Goal: Task Accomplishment & Management: Use online tool/utility

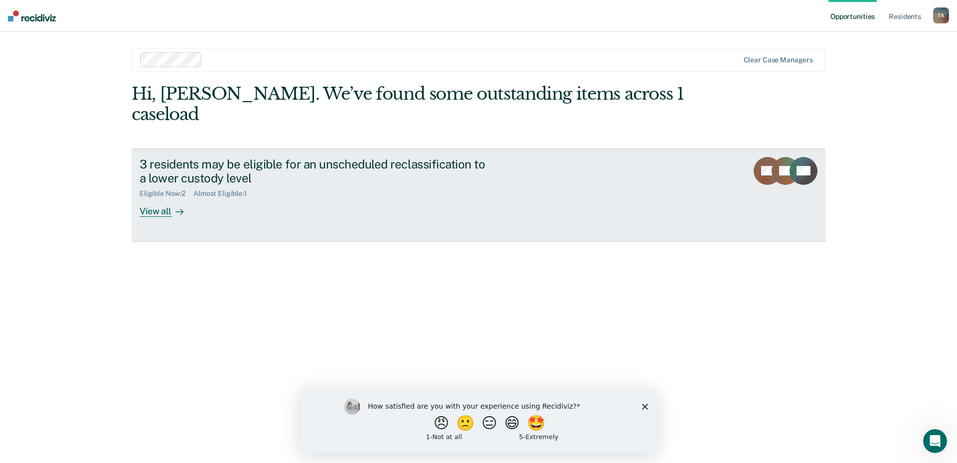
click at [155, 198] on div "View all" at bounding box center [168, 207] width 56 height 19
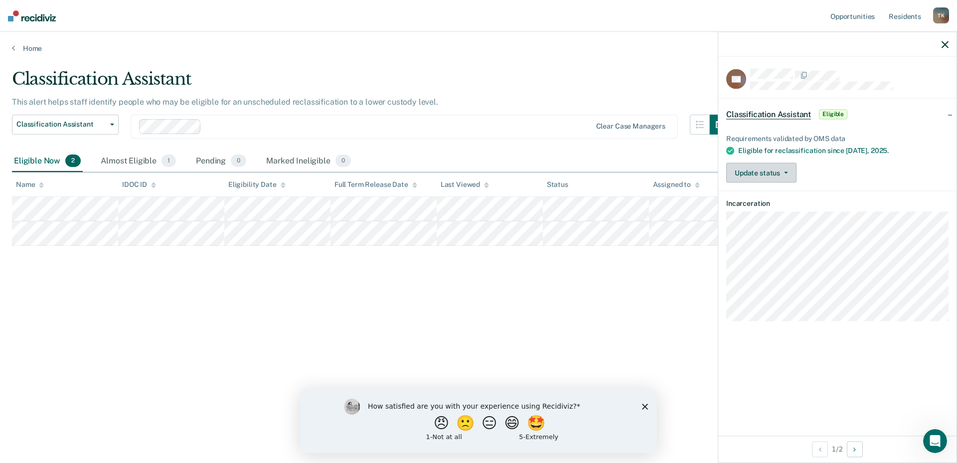
click at [788, 171] on button "Update status" at bounding box center [762, 173] width 70 height 20
click at [787, 172] on icon "button" at bounding box center [786, 173] width 4 height 2
click at [570, 310] on div "Classification Assistant This alert helps staff identify people who may be elig…" at bounding box center [479, 229] width 934 height 320
click at [942, 44] on icon "button" at bounding box center [945, 44] width 7 height 7
click at [790, 170] on button "Update status" at bounding box center [762, 173] width 70 height 20
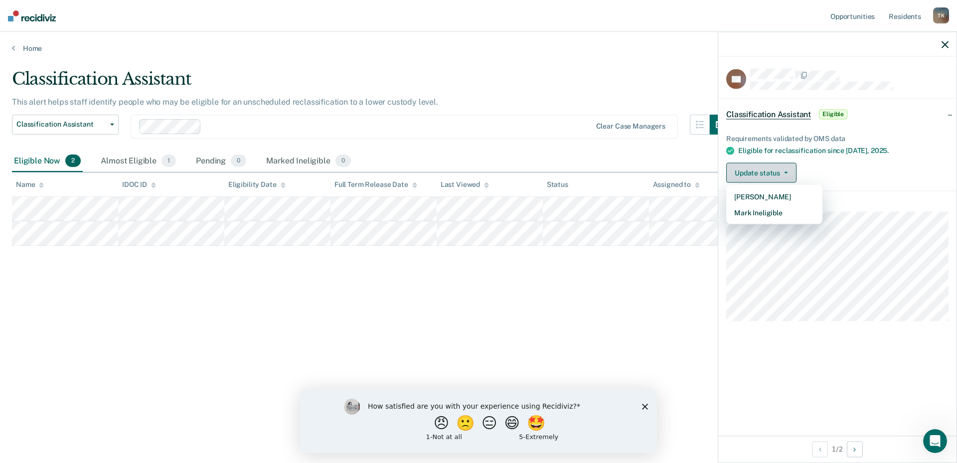
click at [790, 170] on button "Update status" at bounding box center [762, 173] width 70 height 20
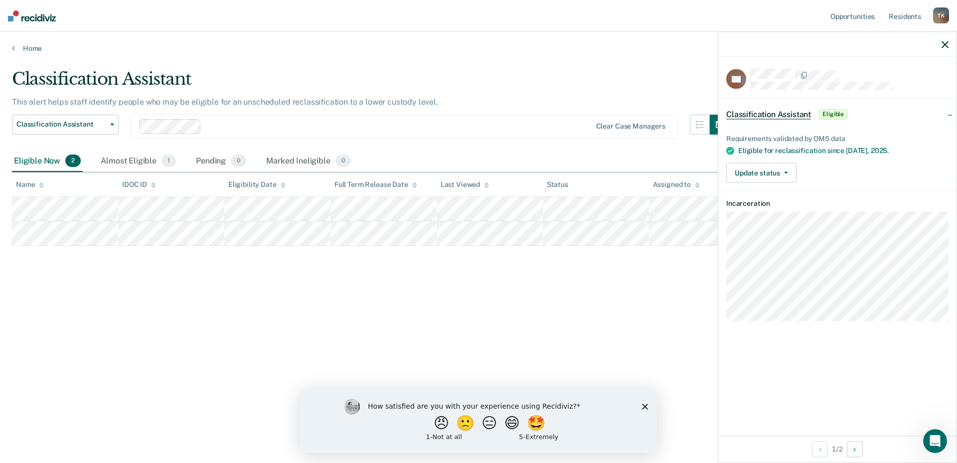
click at [714, 264] on div "Classification Assistant This alert helps staff identify people who may be elig…" at bounding box center [479, 229] width 934 height 320
click at [948, 44] on icon "button" at bounding box center [945, 44] width 7 height 7
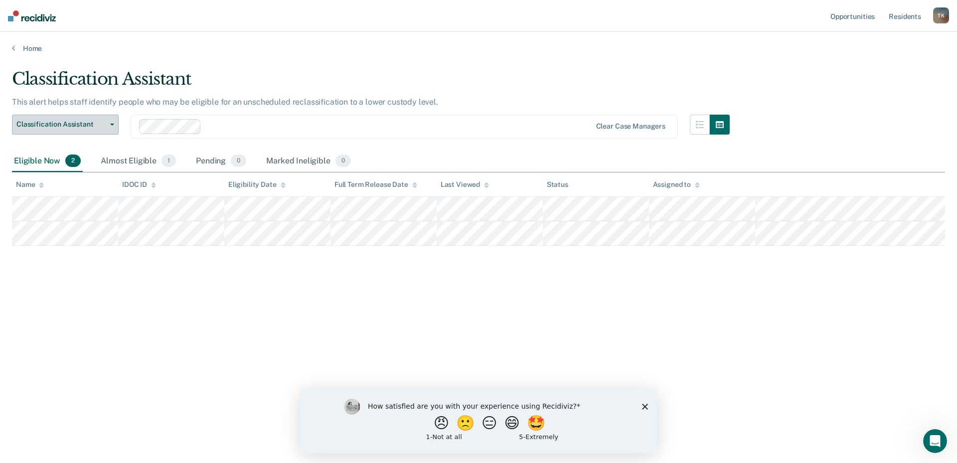
click at [112, 124] on icon "button" at bounding box center [112, 125] width 4 height 2
drag, startPoint x: 116, startPoint y: 257, endPoint x: 127, endPoint y: 288, distance: 32.8
click at [127, 288] on div "Classification Assistant This alert helps staff identify people who may be elig…" at bounding box center [479, 229] width 934 height 320
click at [754, 348] on div "Classification Assistant This alert helps staff identify people who may be elig…" at bounding box center [479, 229] width 934 height 320
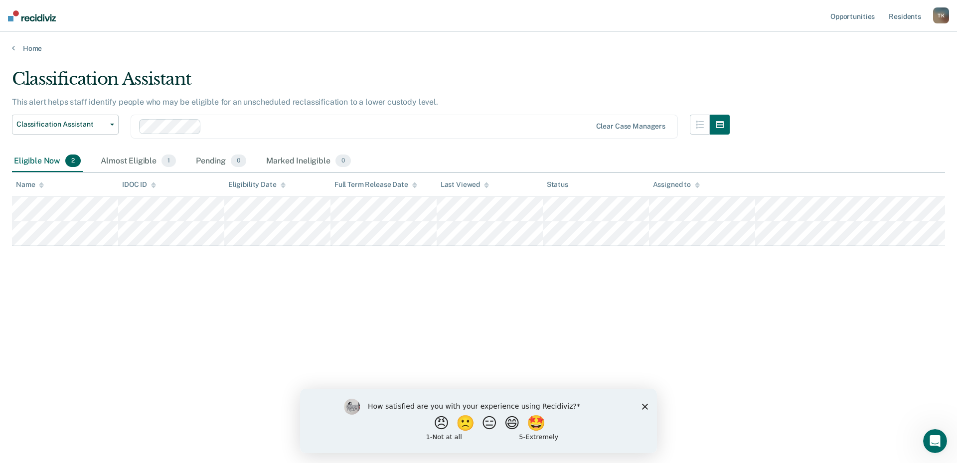
click at [48, 161] on div "Eligible Now 2" at bounding box center [47, 162] width 71 height 22
click at [126, 156] on div "Almost Eligible 1" at bounding box center [138, 162] width 79 height 22
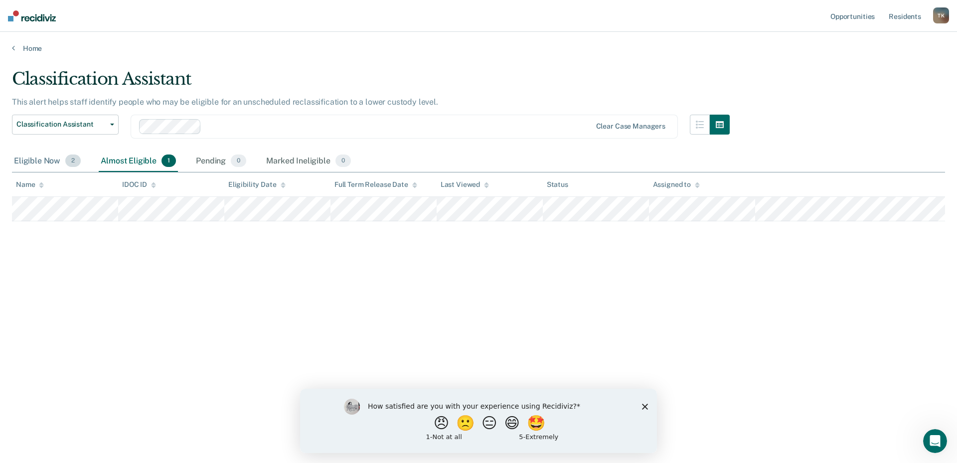
click at [51, 164] on div "Eligible Now 2" at bounding box center [47, 162] width 71 height 22
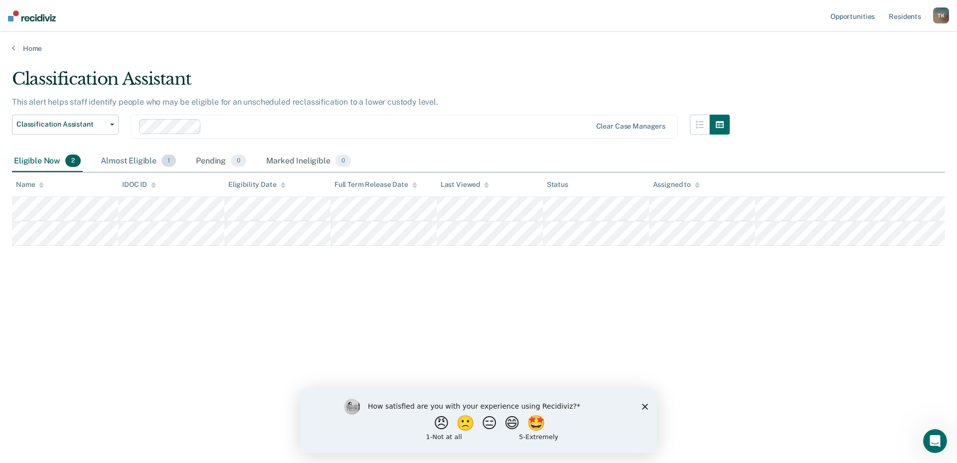
click at [134, 158] on div "Almost Eligible 1" at bounding box center [138, 162] width 79 height 22
